Goal: Check status: Check status

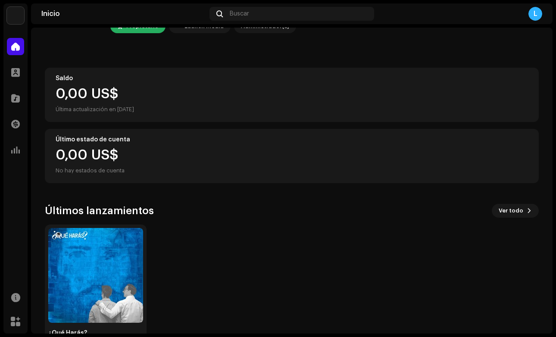
scroll to position [89, 0]
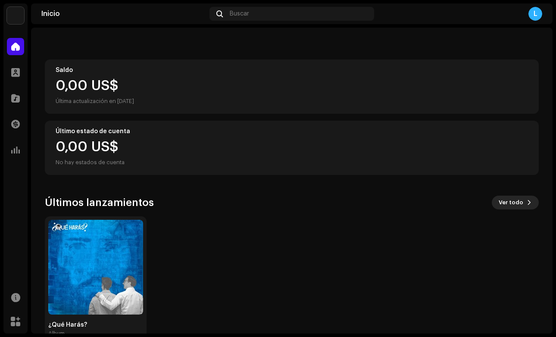
click at [392, 194] on span "Ver todo" at bounding box center [511, 202] width 25 height 17
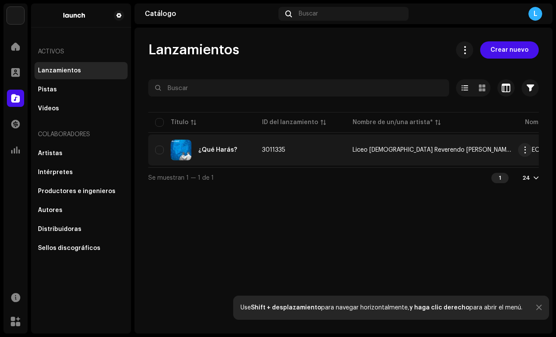
click at [221, 148] on div "¿Qué Harás?" at bounding box center [217, 150] width 39 height 6
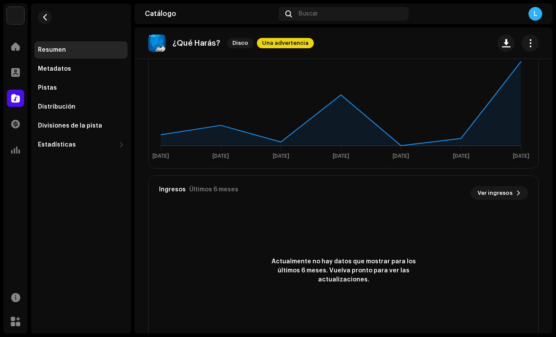
scroll to position [531, 0]
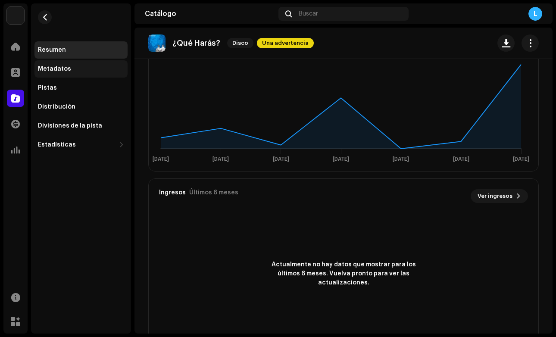
click at [67, 71] on div "Metadatos" at bounding box center [54, 69] width 33 height 7
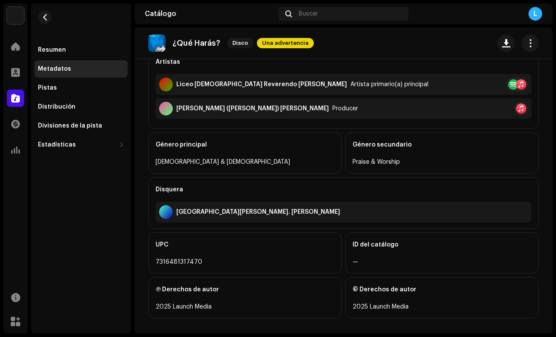
scroll to position [246, 0]
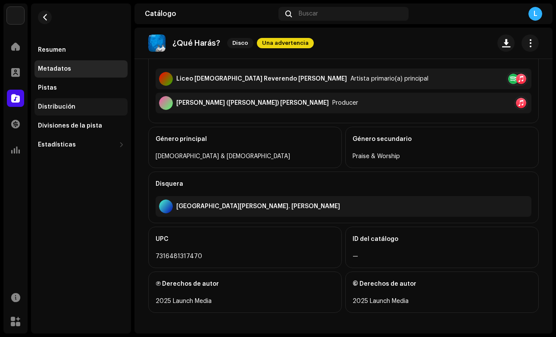
click at [56, 108] on div "Distribución" at bounding box center [57, 106] width 38 height 7
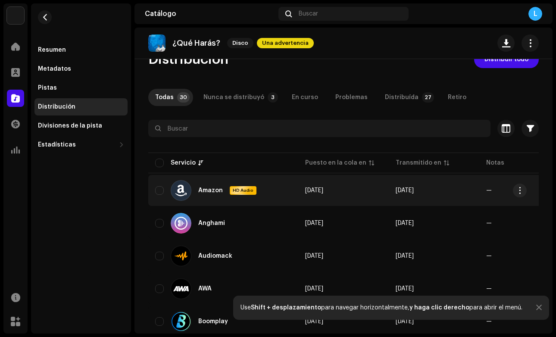
scroll to position [23, 0]
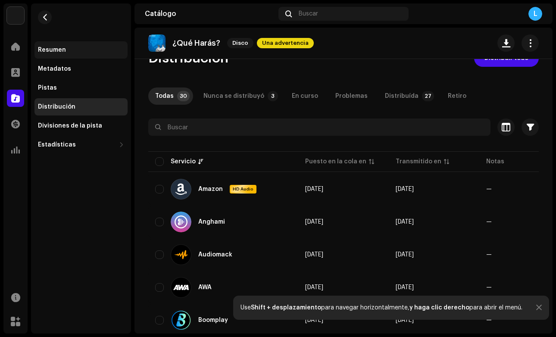
click at [57, 49] on div "Resumen" at bounding box center [52, 50] width 28 height 7
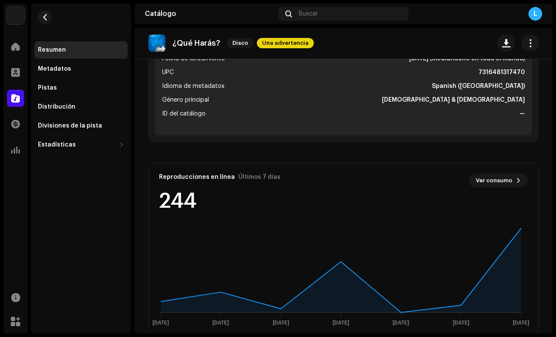
scroll to position [368, 0]
click at [392, 181] on span "Ver consumo" at bounding box center [494, 180] width 37 height 17
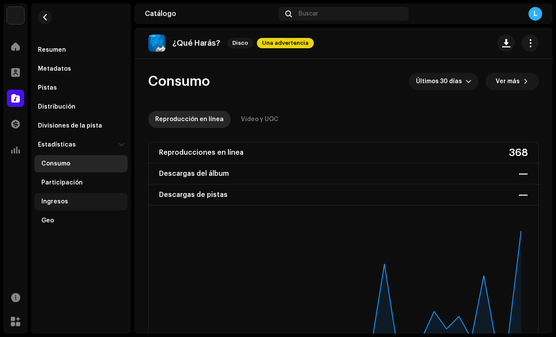
click at [63, 207] on div "Ingresos" at bounding box center [80, 201] width 93 height 17
click at [78, 201] on div "Ingresos" at bounding box center [82, 201] width 83 height 7
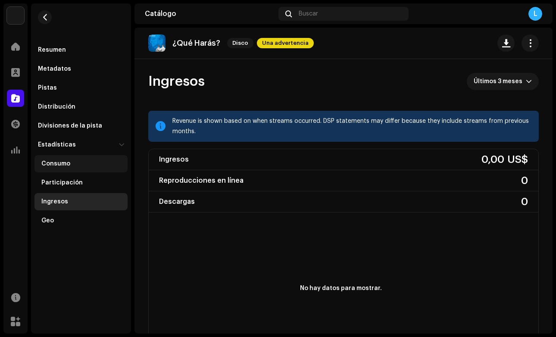
click at [65, 160] on div "Consumo" at bounding box center [80, 163] width 93 height 17
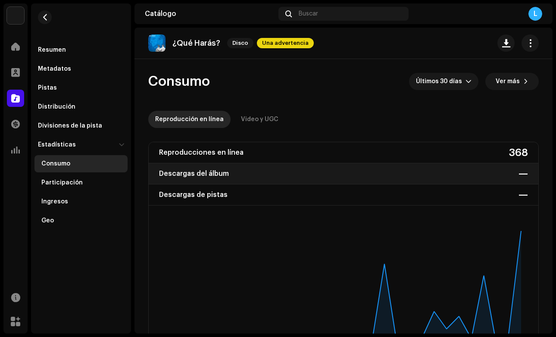
click at [283, 176] on div "Descargas del álbum —" at bounding box center [344, 173] width 390 height 21
